Goal: Task Accomplishment & Management: Manage account settings

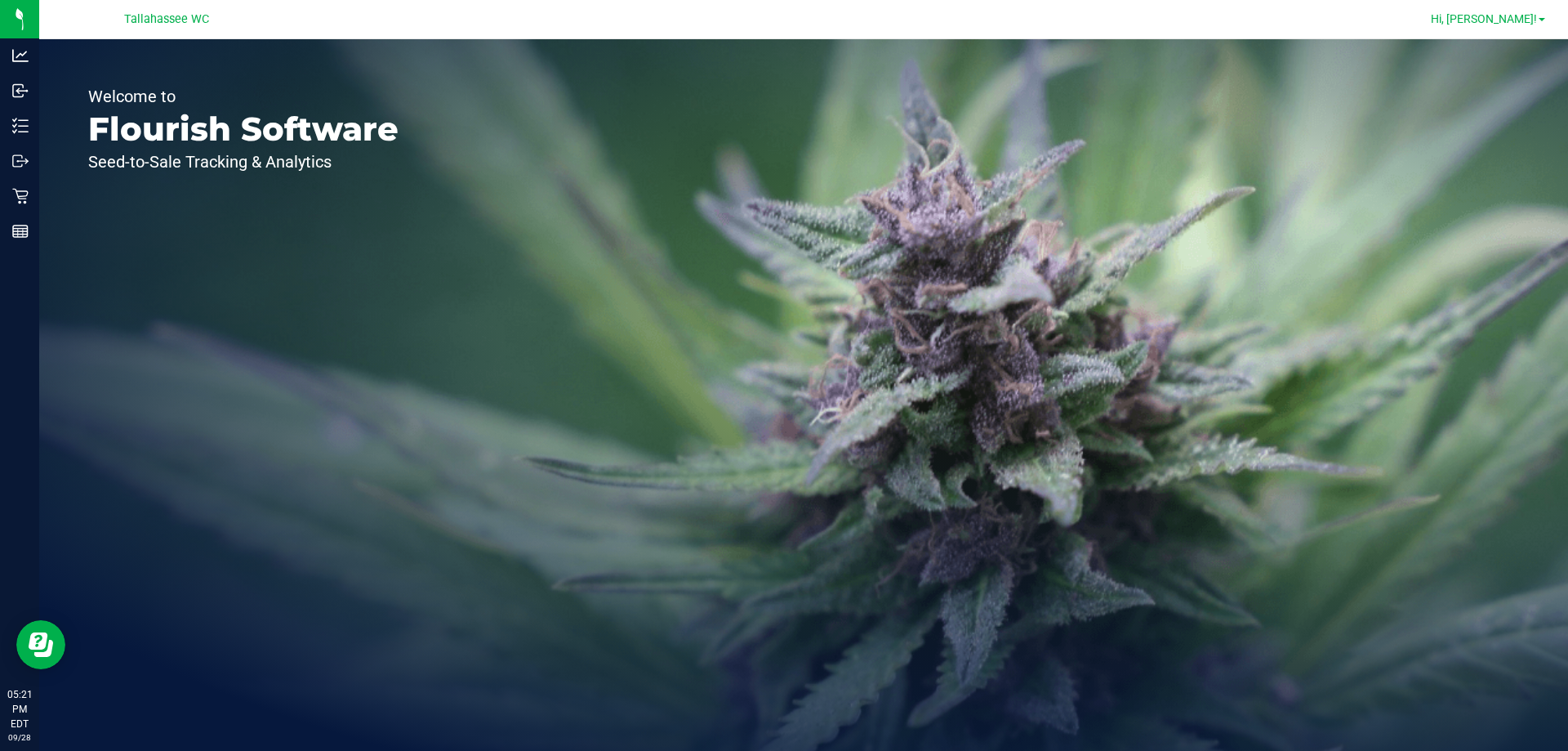
click at [1535, 18] on body "Analytics Inbound Inventory Outbound Retail Reports 05:21 PM EDT [DATE] 09/28 T…" at bounding box center [784, 375] width 1568 height 751
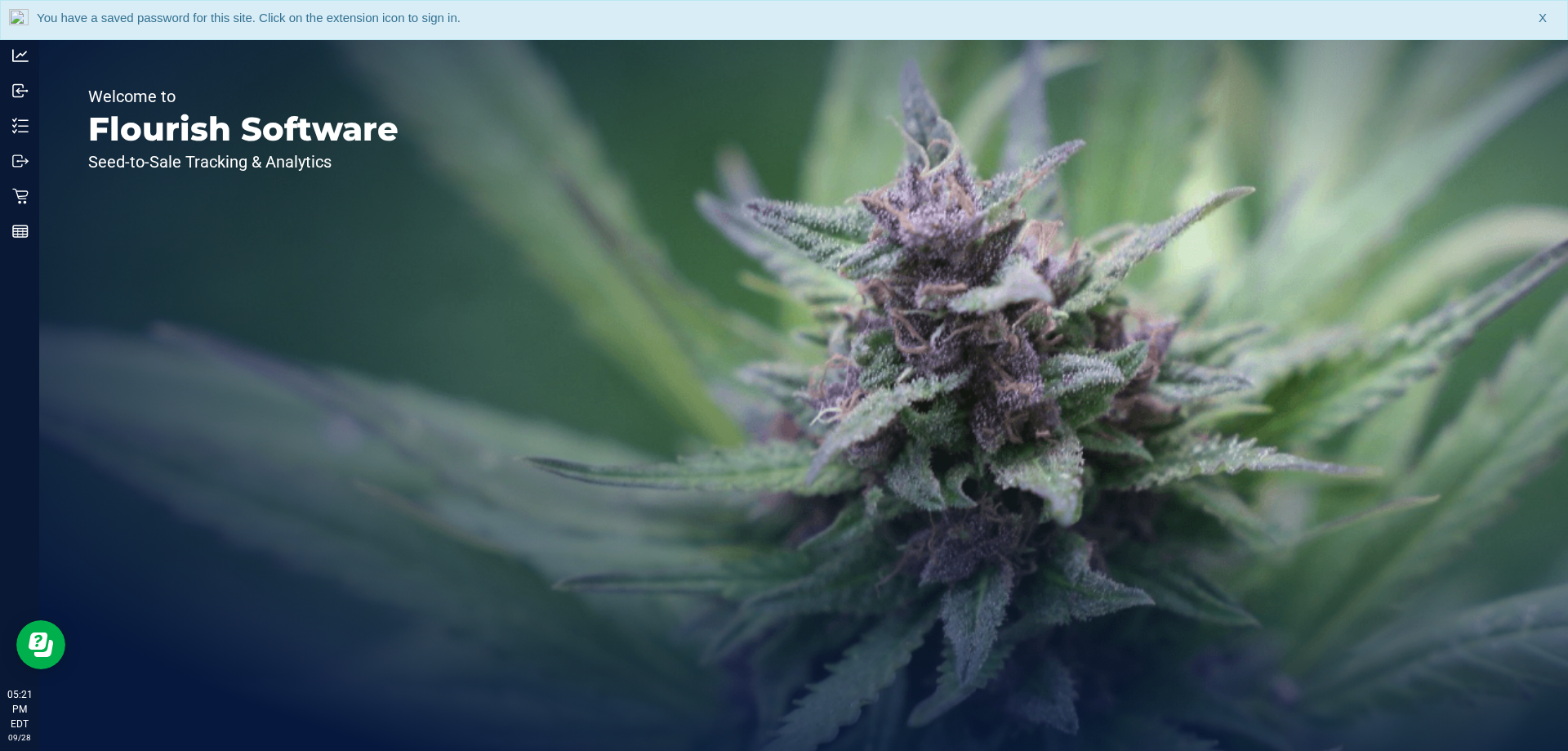
click at [1539, 22] on div "You have a saved password for this site. Click on the extension icon to sign in…" at bounding box center [784, 19] width 1568 height 40
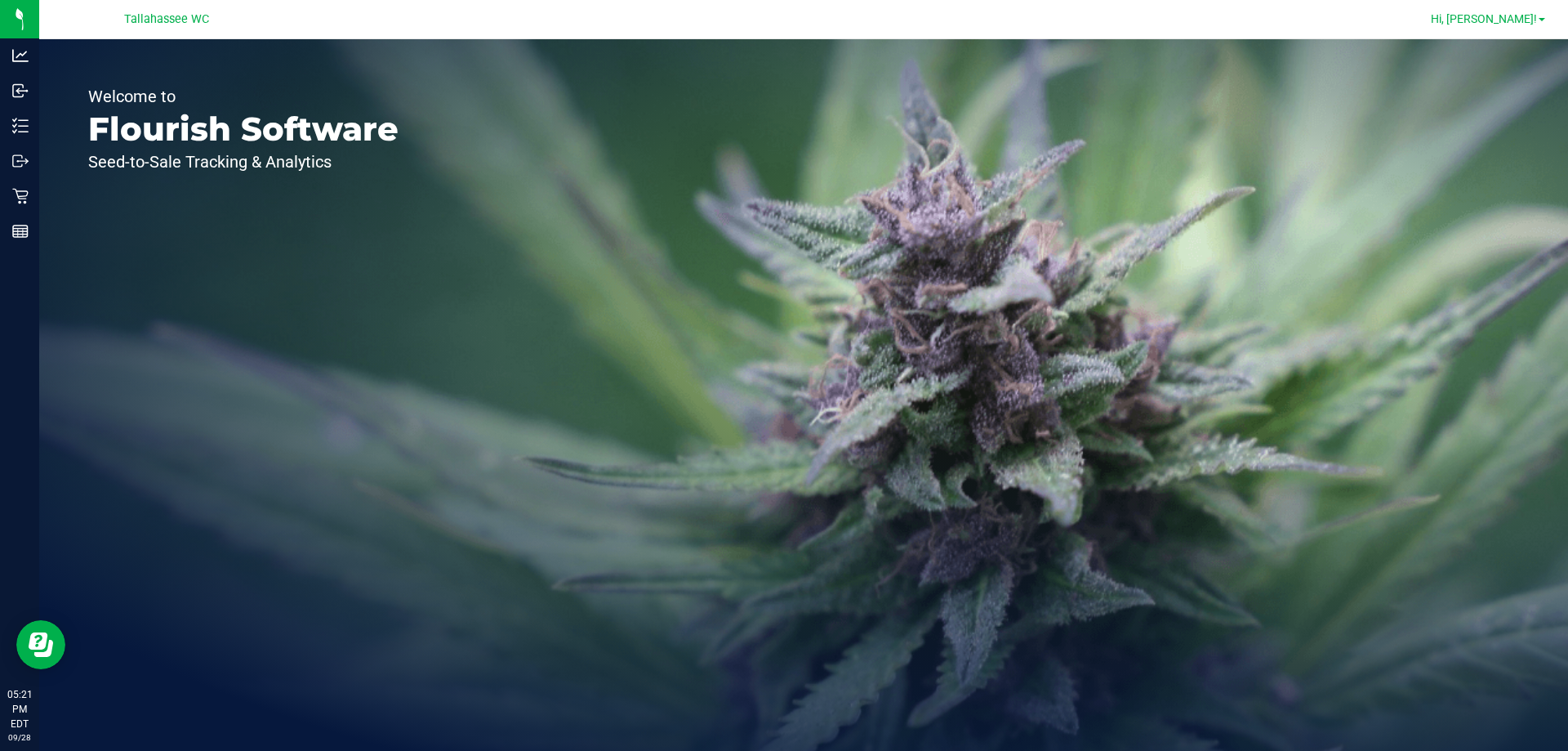
click at [1541, 22] on link "Hi, [PERSON_NAME]!" at bounding box center [1488, 19] width 127 height 17
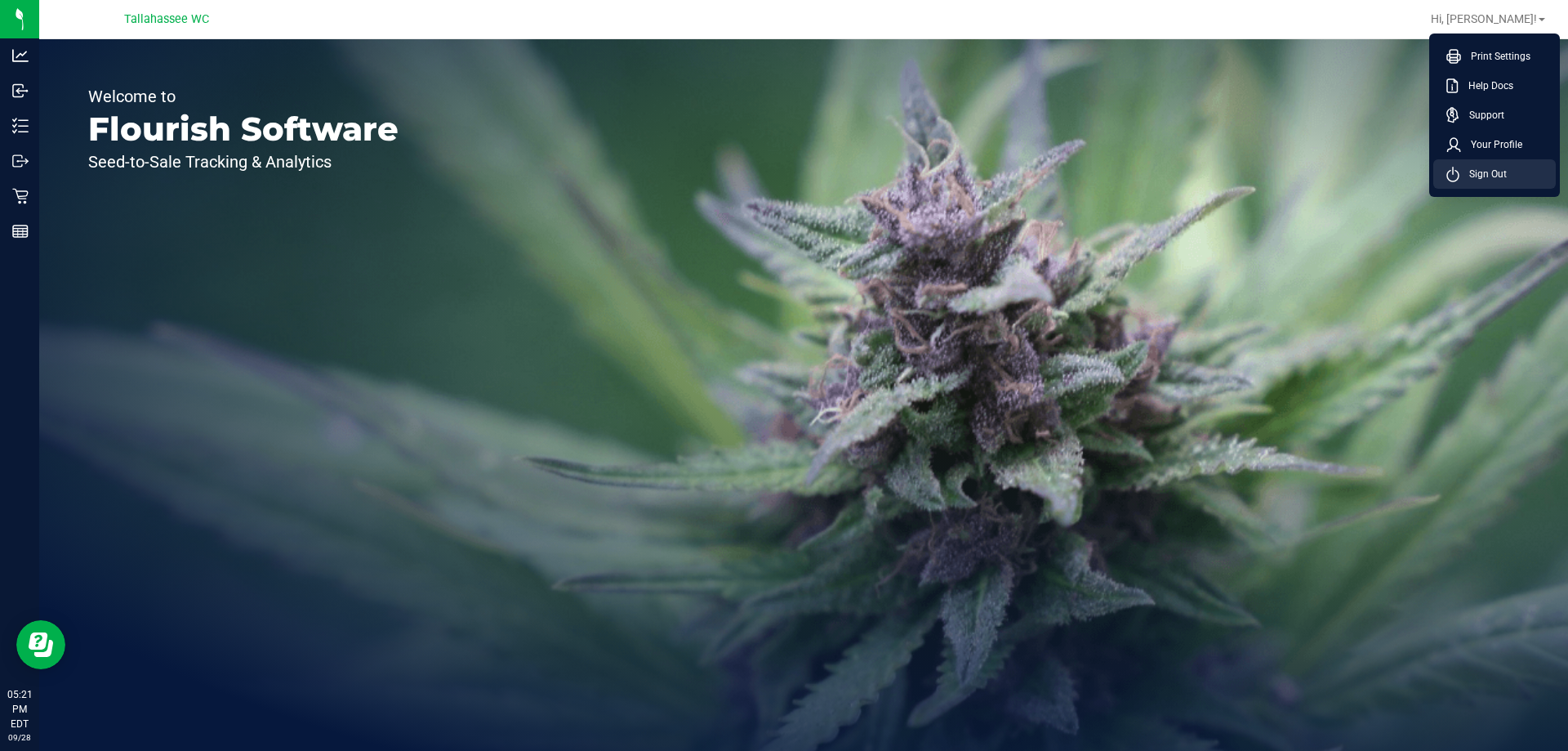
click at [1490, 182] on li "Sign Out" at bounding box center [1494, 174] width 122 height 30
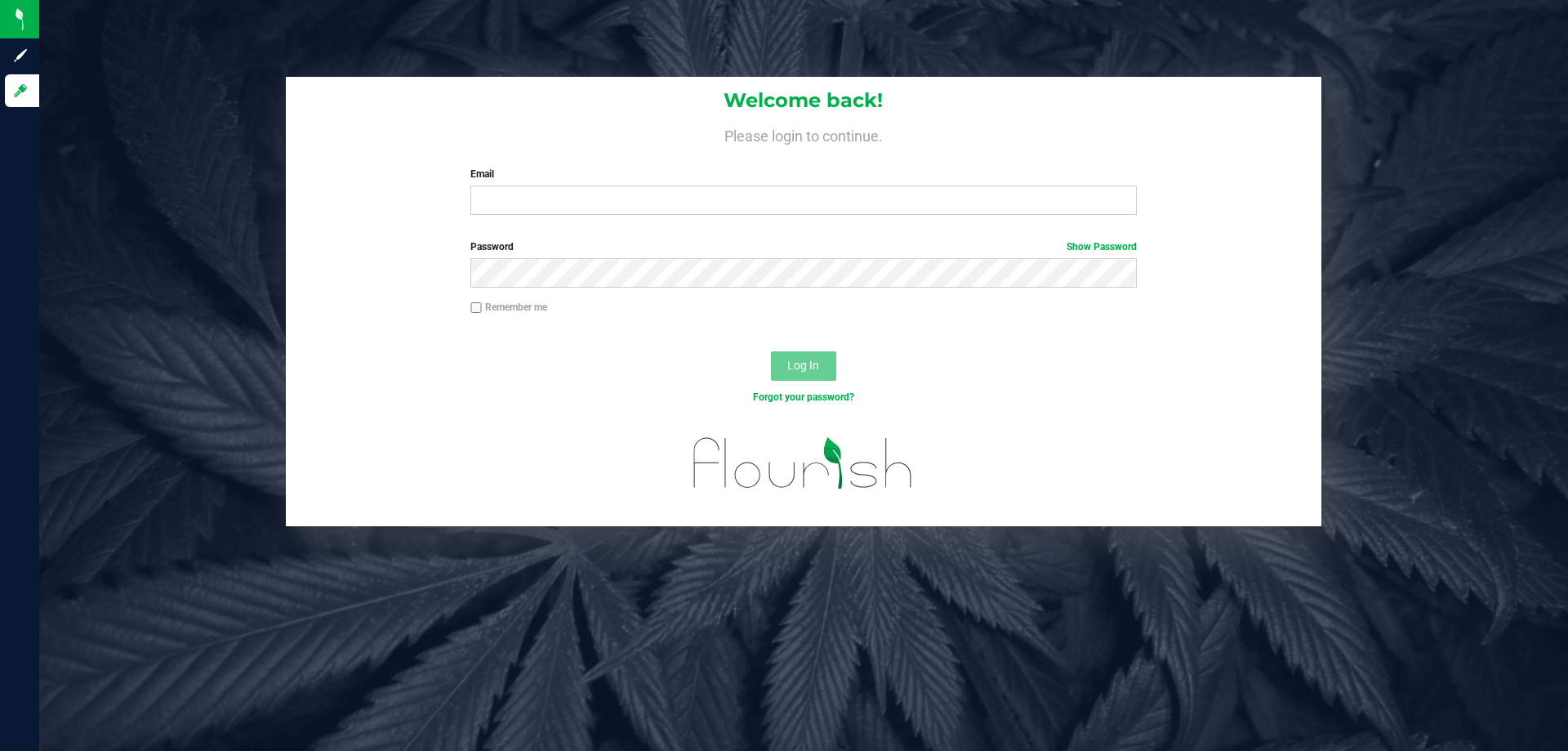
click at [543, 185] on div "Email Required Please format your email correctly." at bounding box center [803, 190] width 690 height 48
click at [543, 187] on input "Email" at bounding box center [803, 200] width 666 height 30
type input "[EMAIL_ADDRESS][DOMAIN_NAME]"
click at [771, 351] on button "Log In" at bounding box center [804, 366] width 66 height 30
